Goal: Task Accomplishment & Management: Manage account settings

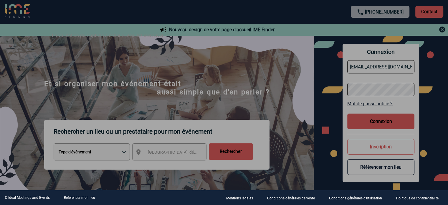
click at [253, 114] on div at bounding box center [224, 102] width 448 height 205
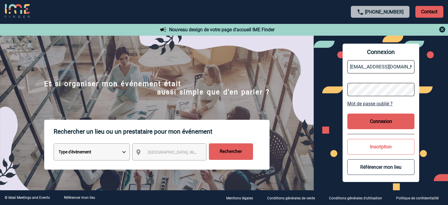
click at [378, 122] on button "Connexion" at bounding box center [381, 121] width 67 height 16
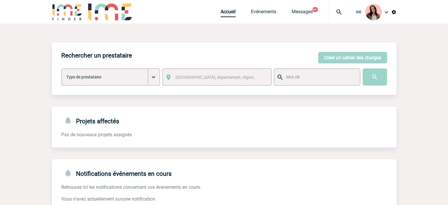
click at [330, 6] on div at bounding box center [339, 12] width 22 height 24
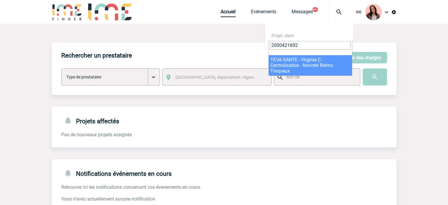
type input "2000421692"
select select "21193"
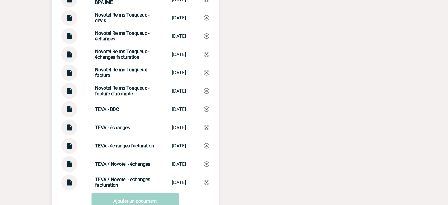
scroll to position [763, 0]
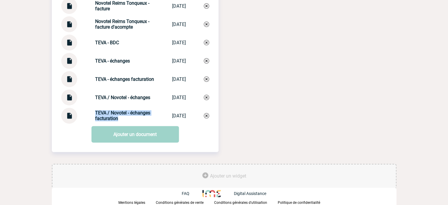
drag, startPoint x: 85, startPoint y: 111, endPoint x: 118, endPoint y: 121, distance: 34.6
click at [118, 121] on div "TEVA / Novotel - échanges facturation TEVA / Novotel ... 30/09/2025" at bounding box center [135, 116] width 148 height 16
copy strong "TEVA / Novotel - échanges facturation"
click at [206, 114] on img at bounding box center [206, 115] width 5 height 5
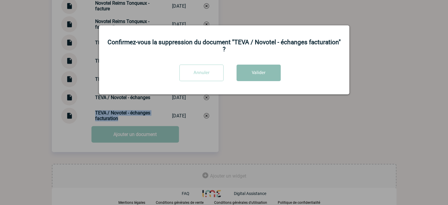
click at [269, 73] on button "Valider" at bounding box center [259, 73] width 44 height 17
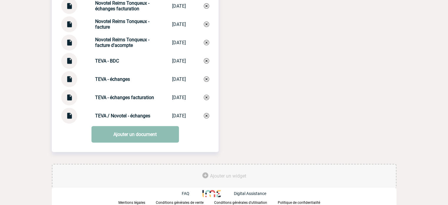
click at [141, 136] on link "Ajouter un document" at bounding box center [135, 134] width 88 height 17
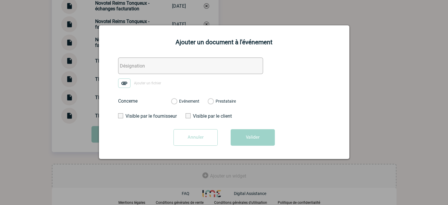
click at [123, 55] on div "Ajouter un document à l'événement Ajouter un fichier Concerne Evénement Prestat…" at bounding box center [224, 92] width 251 height 134
click at [125, 62] on input "text" at bounding box center [190, 65] width 145 height 17
paste input "TEVA / Novotel - échanges facturation"
type input "TEVA / Novotel - échanges facturation"
click at [123, 83] on img at bounding box center [124, 82] width 12 height 9
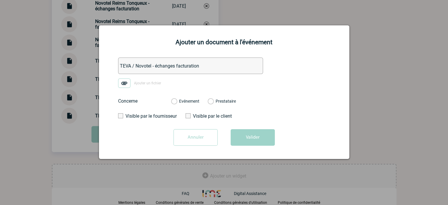
click at [0, 0] on input "Ajouter un fichier" at bounding box center [0, 0] width 0 height 0
click at [178, 103] on div "Evénement" at bounding box center [185, 101] width 28 height 6
click at [177, 103] on label "Evénement" at bounding box center [174, 101] width 6 height 5
click at [0, 0] on input "Evénement" at bounding box center [0, 0] width 0 height 0
click at [251, 141] on button "Valider" at bounding box center [253, 137] width 44 height 17
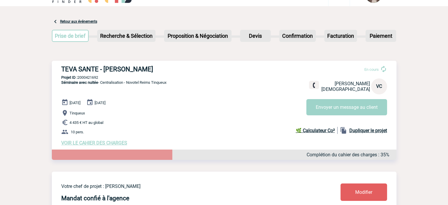
scroll to position [0, 0]
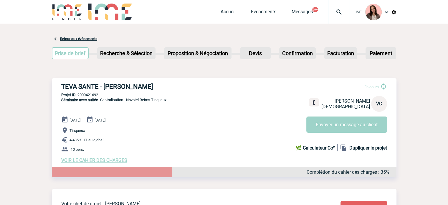
click at [236, 14] on span "Accueil" at bounding box center [236, 12] width 30 height 6
click at [227, 15] on link "Accueil" at bounding box center [228, 13] width 15 height 8
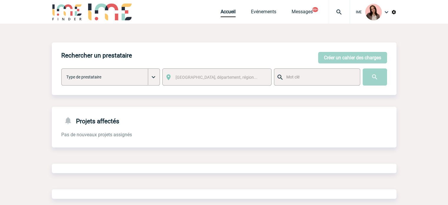
click at [340, 9] on img at bounding box center [339, 12] width 21 height 7
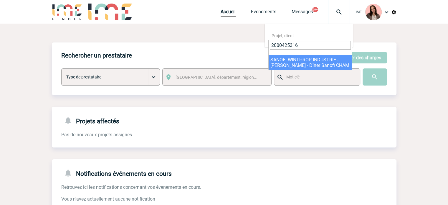
type input "2000425316"
select select "24817"
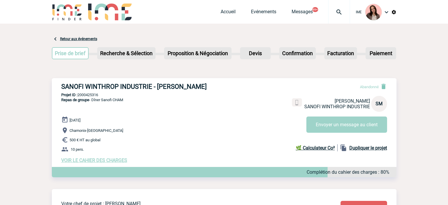
click at [341, 7] on div at bounding box center [339, 12] width 22 height 24
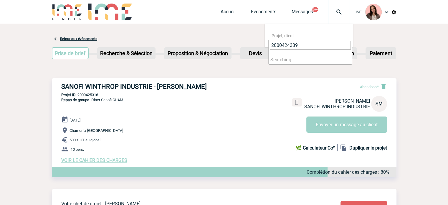
type input "2000424339"
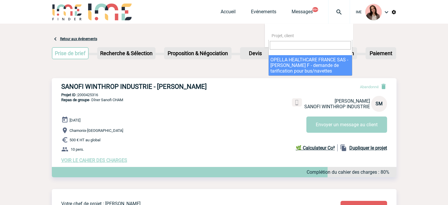
select select "23840"
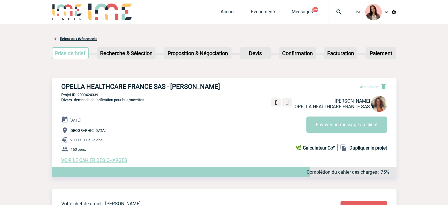
click at [346, 11] on img at bounding box center [339, 12] width 21 height 7
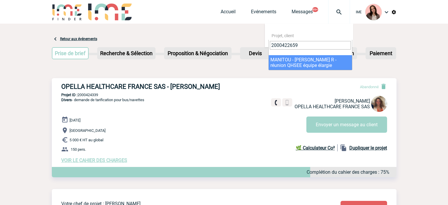
type input "2000422659"
select select "22160"
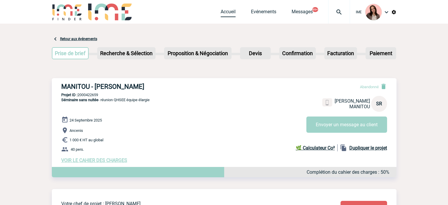
click at [225, 15] on link "Accueil" at bounding box center [228, 13] width 15 height 8
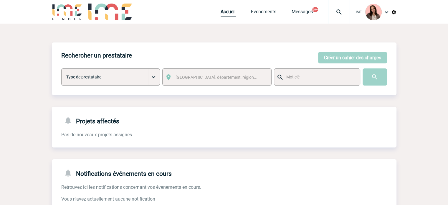
click at [223, 15] on link "Accueil" at bounding box center [228, 13] width 15 height 8
